Goal: Transaction & Acquisition: Download file/media

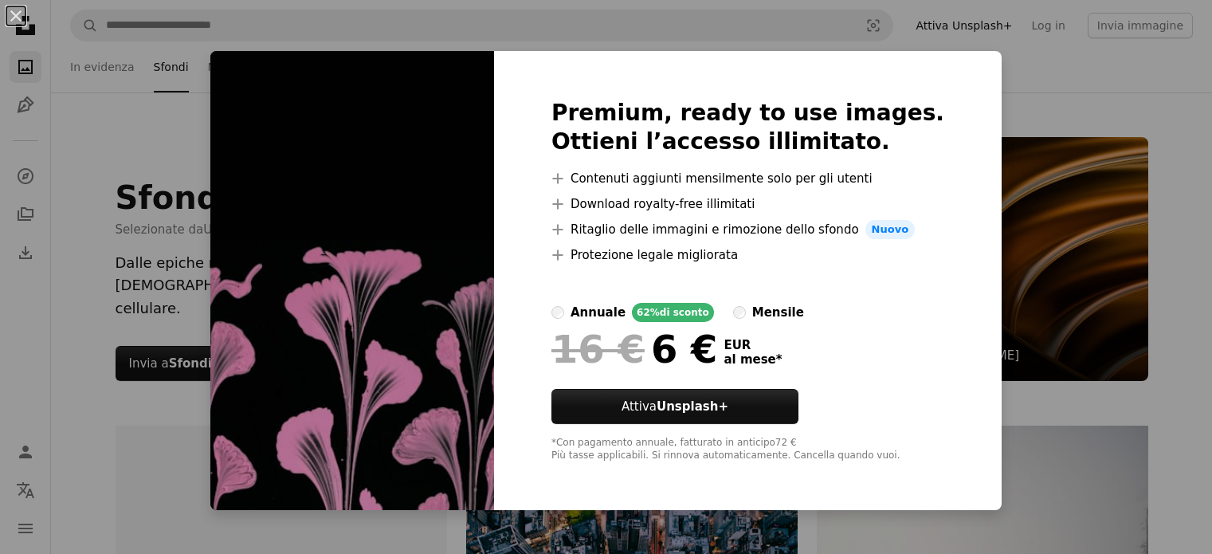
scroll to position [3586, 0]
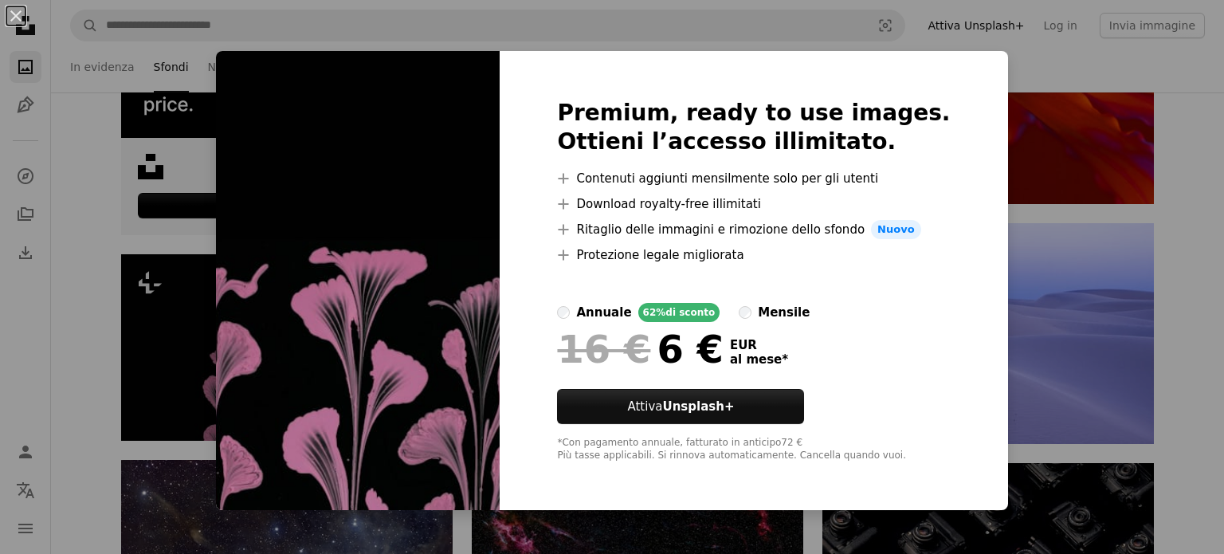
click at [1125, 261] on div "An X shape Premium, ready to use images. Ottieni l’accesso illimitato. A plus s…" at bounding box center [612, 277] width 1224 height 554
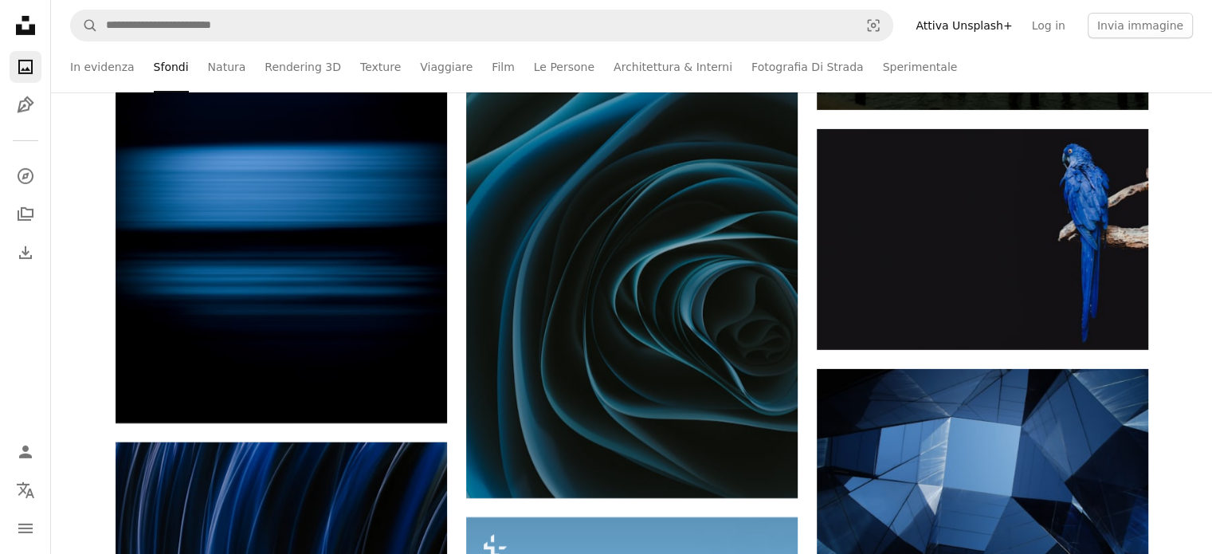
scroll to position [5339, 0]
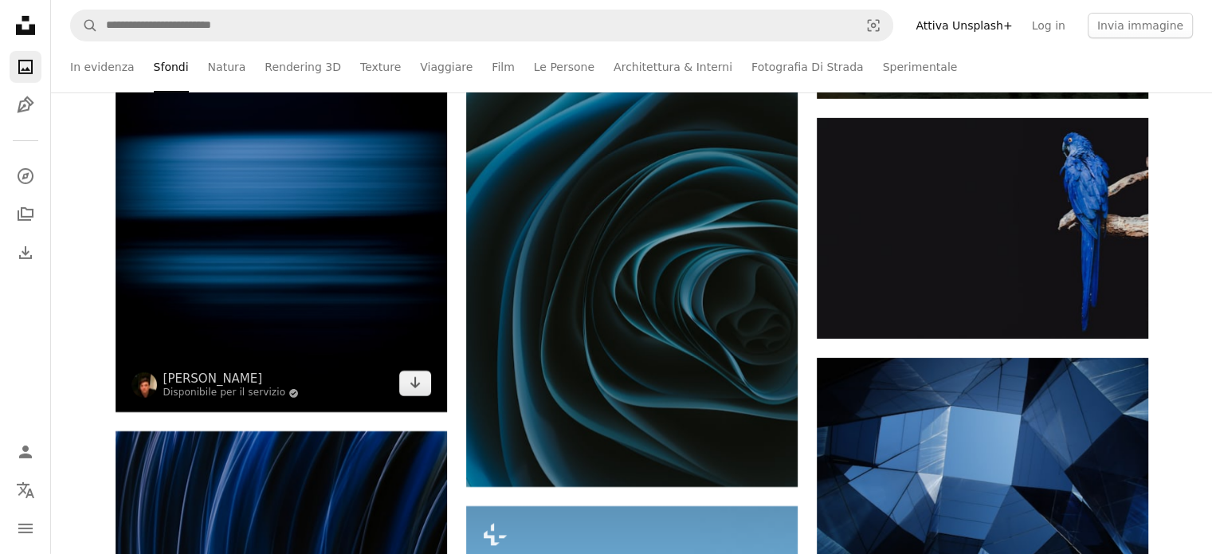
click at [414, 398] on img at bounding box center [281, 205] width 331 height 414
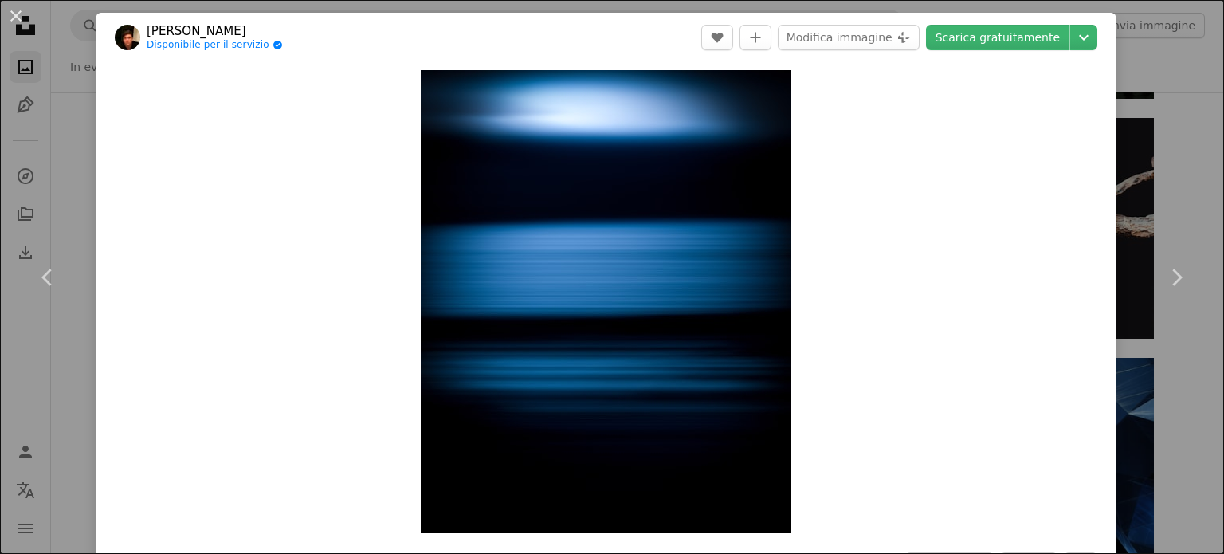
click at [67, 49] on div "An X shape Chevron left Chevron right [PERSON_NAME] Disponibile per il servizio…" at bounding box center [612, 277] width 1224 height 554
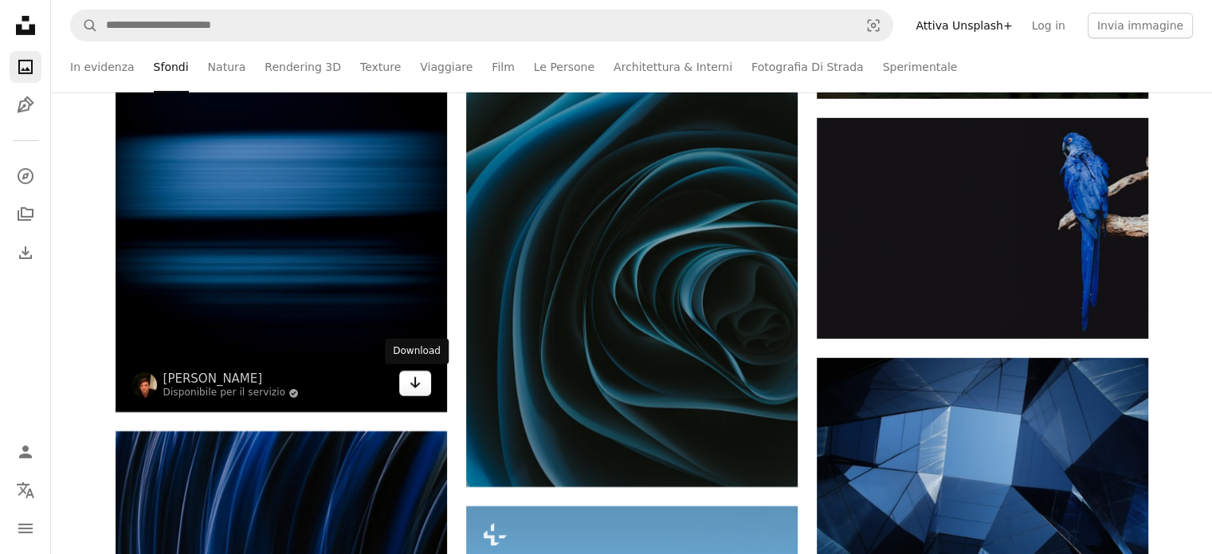
click at [418, 385] on icon "Arrow pointing down" at bounding box center [415, 382] width 13 height 19
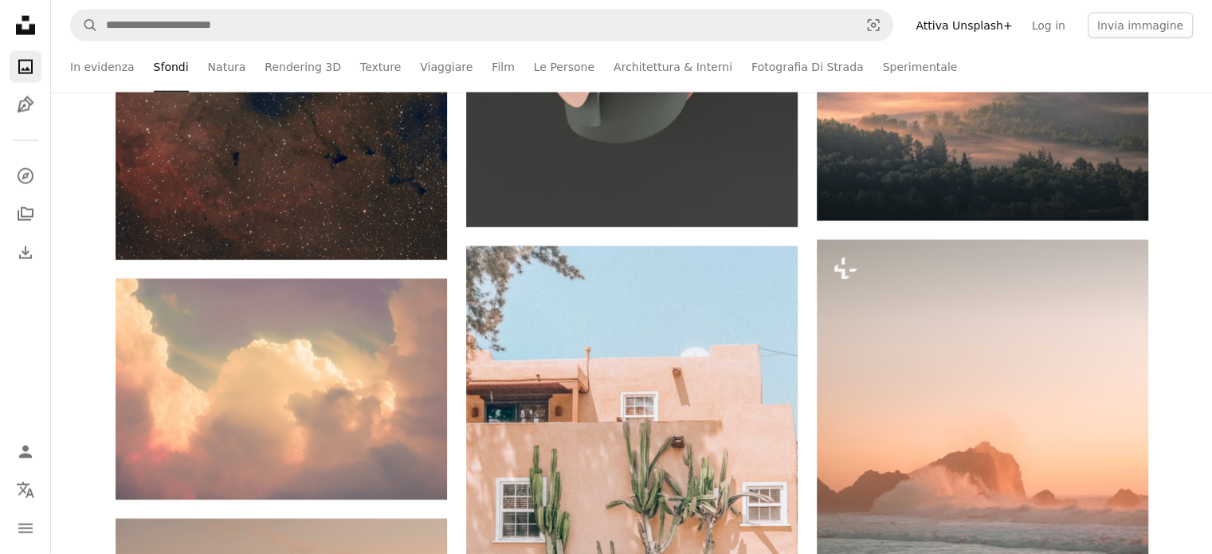
scroll to position [10200, 0]
